Goal: Transaction & Acquisition: Download file/media

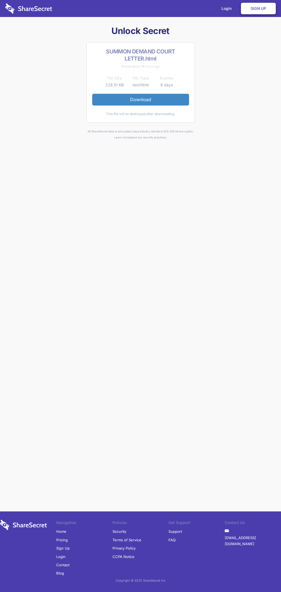
click at [140, 99] on link "Download" at bounding box center [140, 100] width 97 height 12
